Goal: Information Seeking & Learning: Learn about a topic

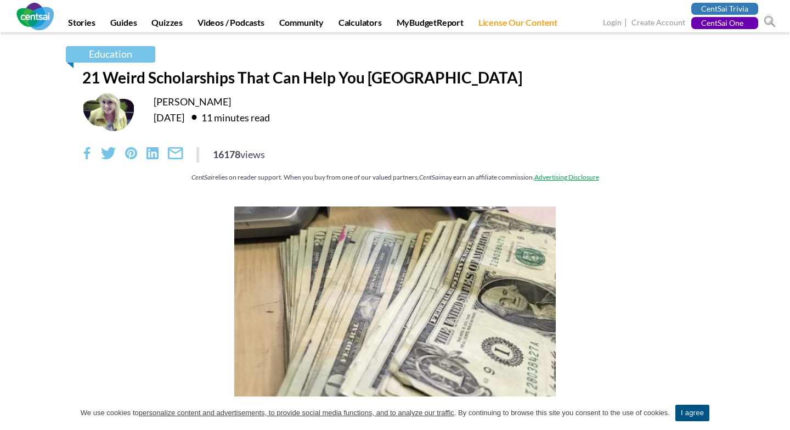
scroll to position [5240, 0]
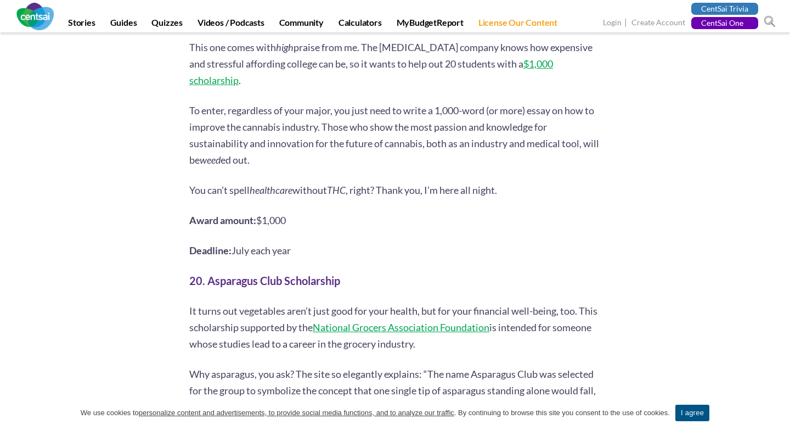
click at [462, 242] on p "Deadline: July each year" at bounding box center [395, 250] width 412 height 16
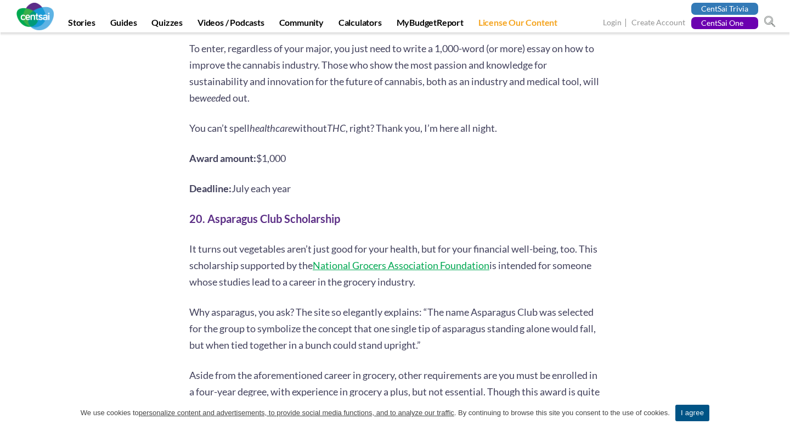
scroll to position [5305, 0]
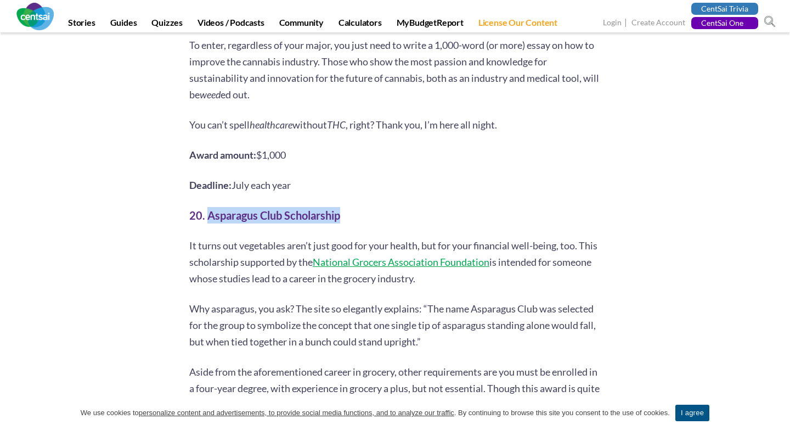
drag, startPoint x: 346, startPoint y: 151, endPoint x: 207, endPoint y: 154, distance: 138.9
click at [207, 207] on h2 "20. Asparagus Club Scholarship" at bounding box center [395, 215] width 412 height 16
copy b "Asparagus Club Scholarship"
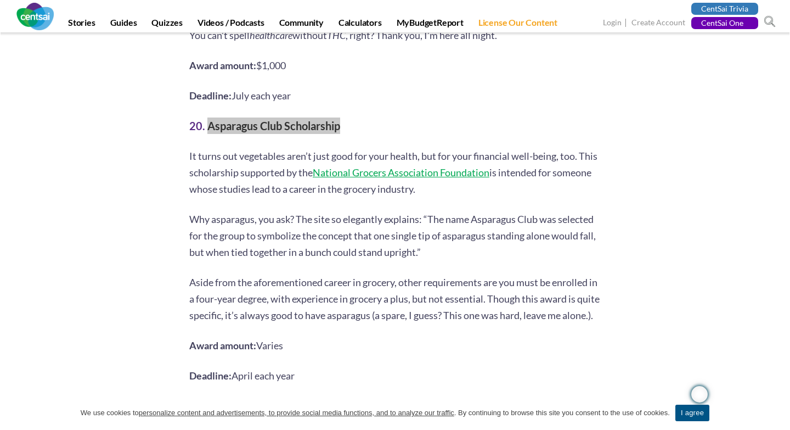
scroll to position [5395, 0]
click at [276, 339] on span "Varies" at bounding box center [269, 345] width 27 height 12
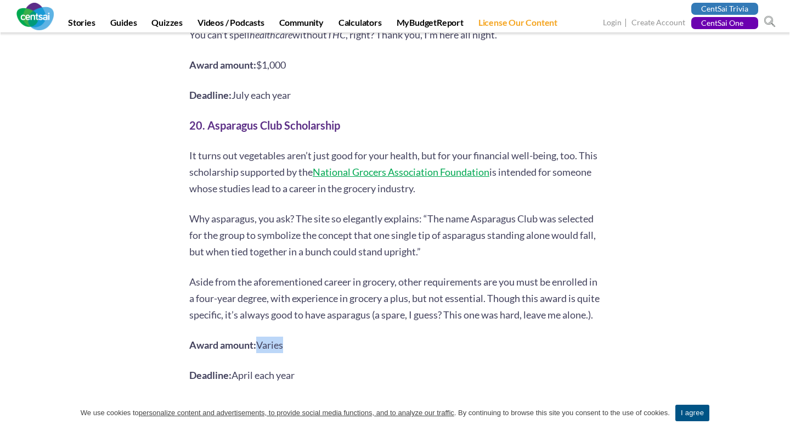
copy span "Varies"
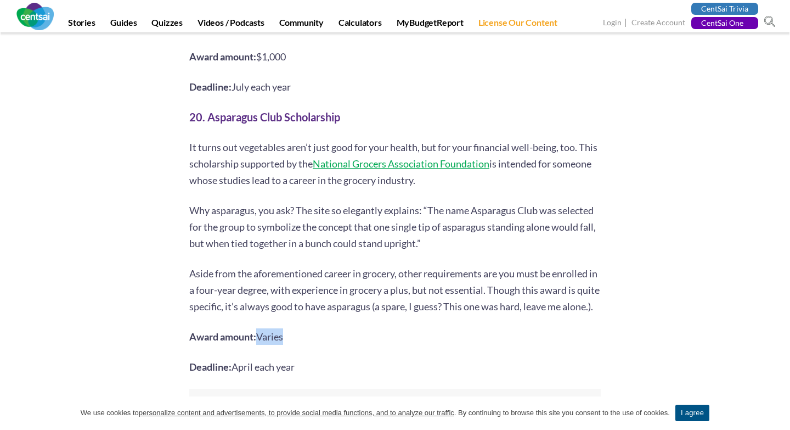
scroll to position [5404, 0]
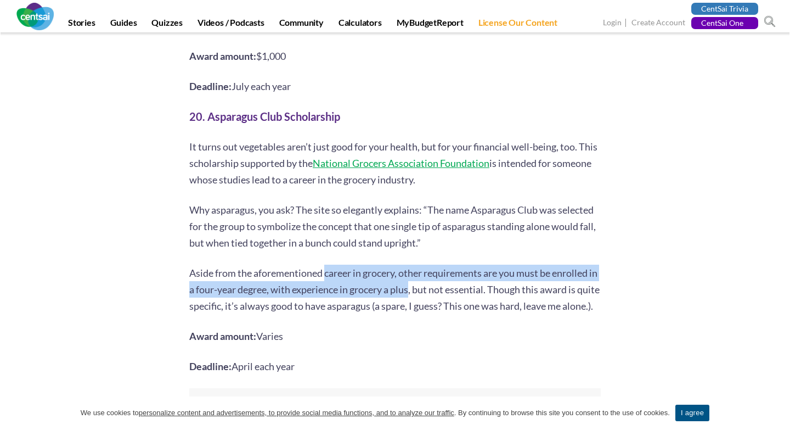
drag, startPoint x: 326, startPoint y: 209, endPoint x: 424, endPoint y: 222, distance: 99.1
click at [424, 267] on span "Aside from the aforementioned career in grocery, other requirements are you mus…" at bounding box center [394, 289] width 411 height 45
copy span "career in grocery, other requirements are you must be enrolled in a four-year d…"
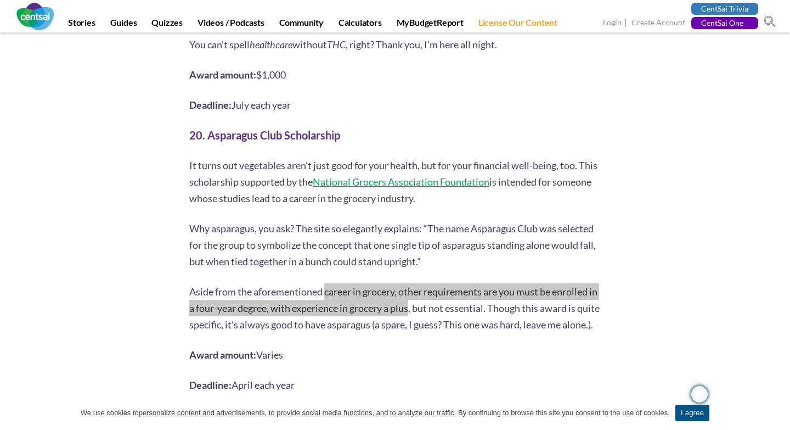
scroll to position [5385, 0]
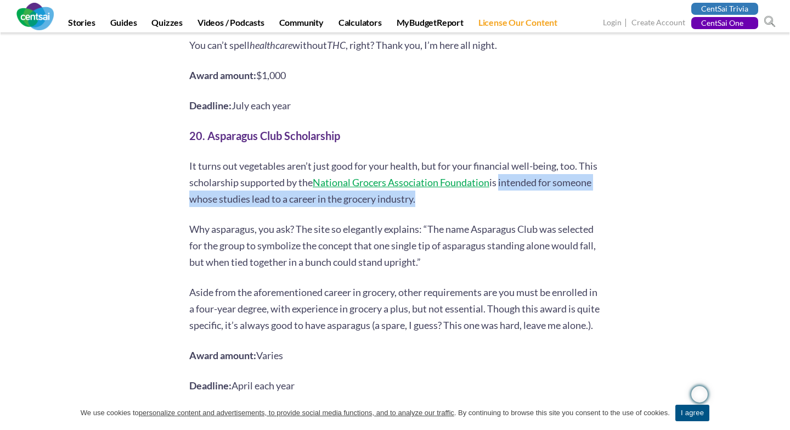
drag, startPoint x: 522, startPoint y: 115, endPoint x: 458, endPoint y: 139, distance: 68.9
click at [458, 158] on p "It turns out vegetables aren’t just good for your health, but for your financia…" at bounding box center [395, 182] width 412 height 49
copy span "intended for someone whose studies lead to a career in the grocery industry"
